Goal: Browse casually

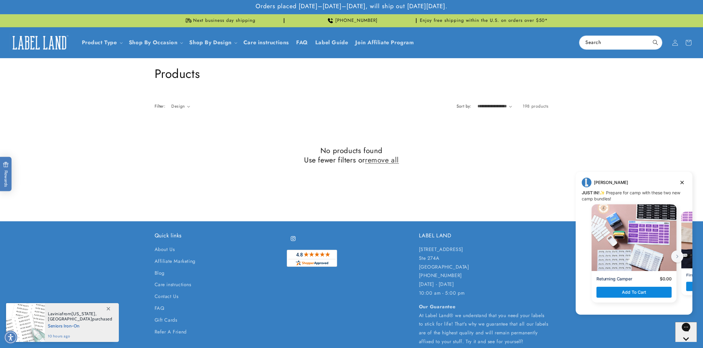
scroll to position [95, 0]
